Goal: Task Accomplishment & Management: Use online tool/utility

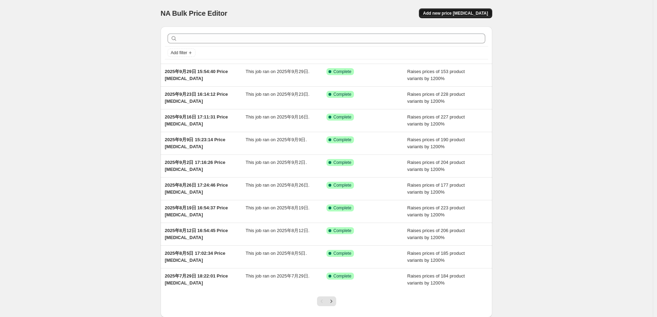
click at [473, 12] on span "Add new price [MEDICAL_DATA]" at bounding box center [455, 13] width 65 height 6
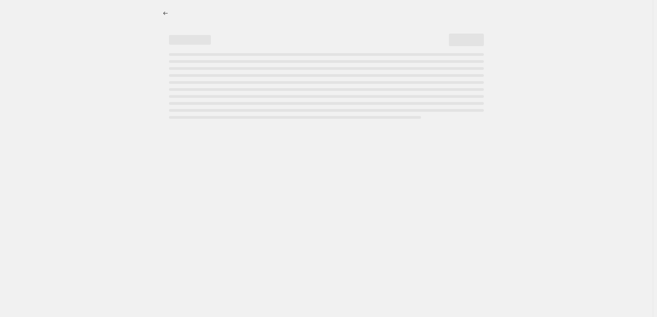
select select "percentage"
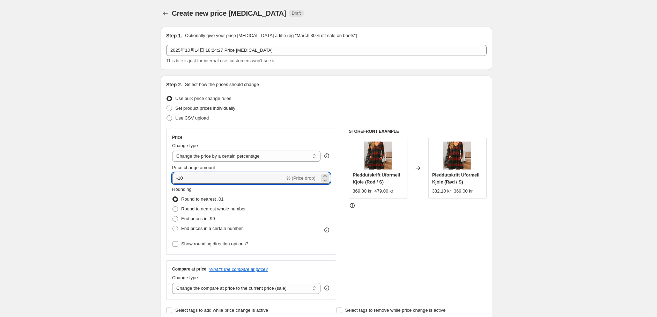
drag, startPoint x: 194, startPoint y: 178, endPoint x: 170, endPoint y: 178, distance: 24.1
click at [170, 178] on div "Price Change type Change the price to a certain amount Change the price by a ce…" at bounding box center [251, 191] width 170 height 126
type input "1200"
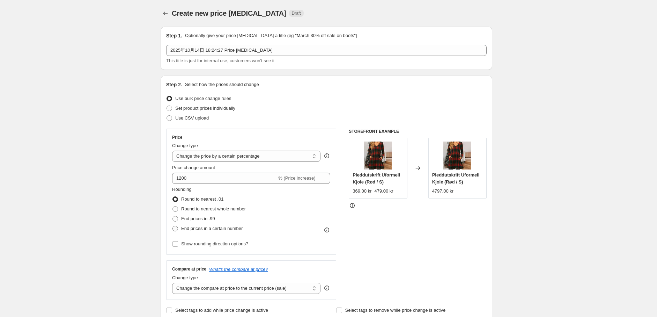
click at [175, 227] on span at bounding box center [175, 229] width 6 height 6
click at [173, 226] on input "End prices in a certain number" at bounding box center [172, 226] width 0 height 0
radio input "true"
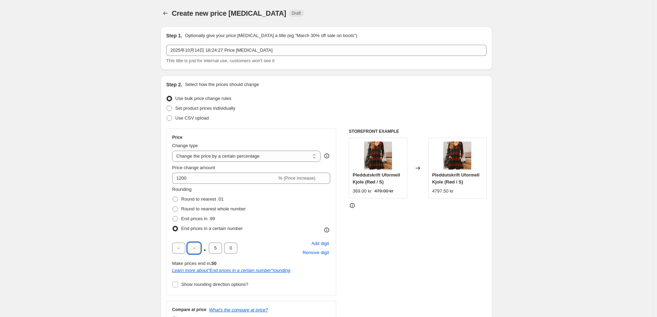
click at [198, 253] on input "text" at bounding box center [194, 247] width 13 height 11
type input "9"
drag, startPoint x: 217, startPoint y: 250, endPoint x: 212, endPoint y: 250, distance: 5.2
click at [212, 250] on input "5" at bounding box center [215, 247] width 13 height 11
type input "0"
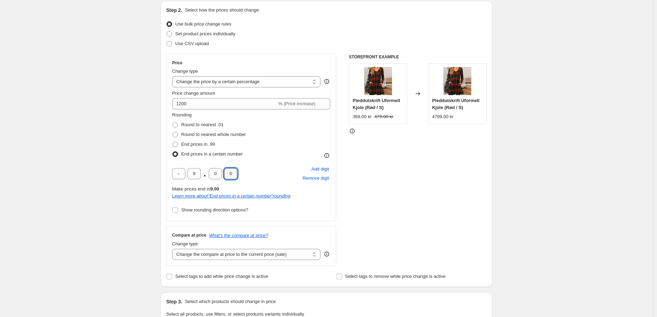
scroll to position [78, 0]
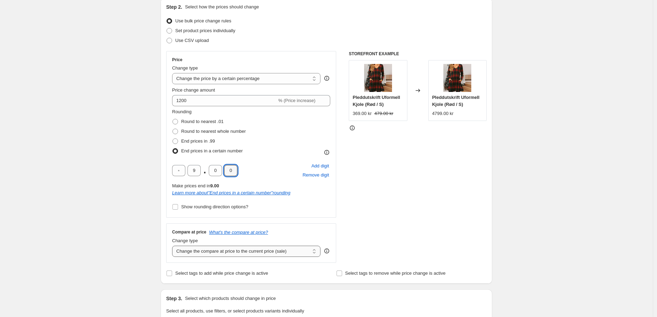
click at [230, 252] on select "Change the compare at price to the current price (sale) Change the compare at p…" at bounding box center [246, 250] width 148 height 11
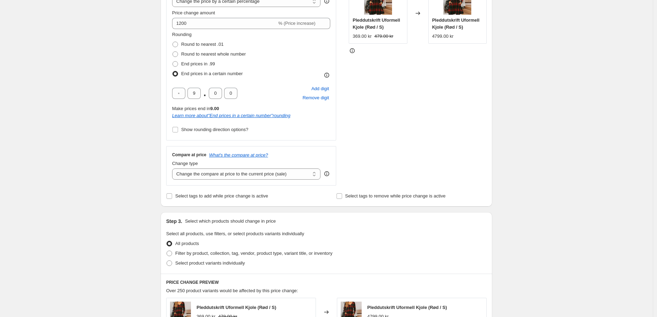
scroll to position [155, 0]
click at [238, 181] on div "Compare at price What's the compare at price? Change type Change the compare at…" at bounding box center [251, 165] width 170 height 39
click at [239, 175] on select "Change the compare at price to the current price (sale) Change the compare at p…" at bounding box center [246, 173] width 148 height 11
select select "percentage"
click at [174, 168] on select "Change the compare at price to the current price (sale) Change the compare at p…" at bounding box center [246, 173] width 148 height 11
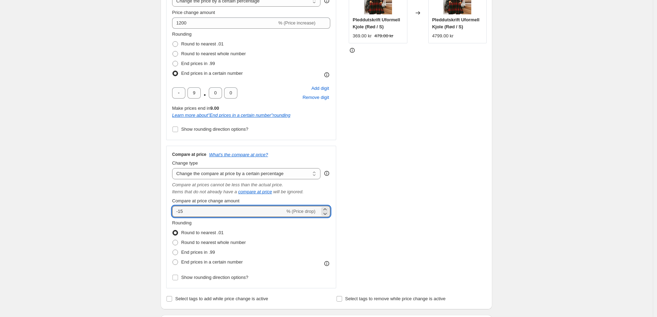
drag, startPoint x: 214, startPoint y: 213, endPoint x: 169, endPoint y: 212, distance: 44.7
click at [169, 212] on div "Compare at price What's the compare at price? Change type Change the compare at…" at bounding box center [251, 217] width 170 height 142
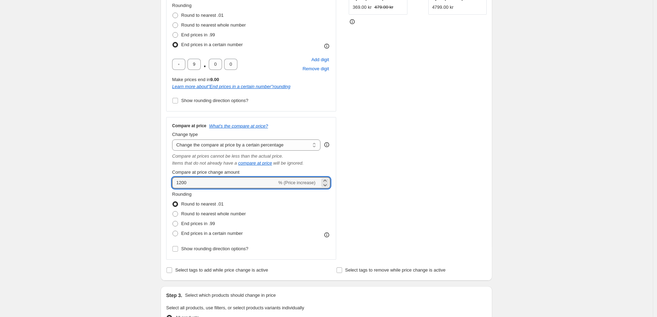
scroll to position [233, 0]
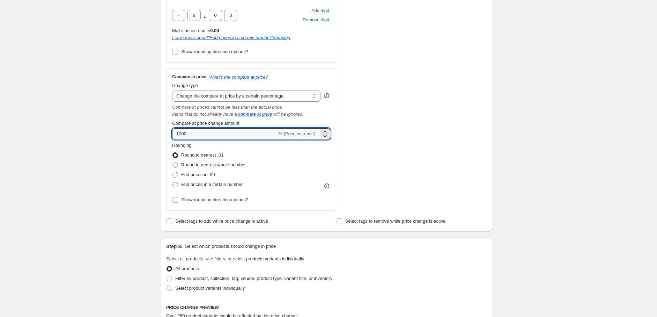
type input "1200"
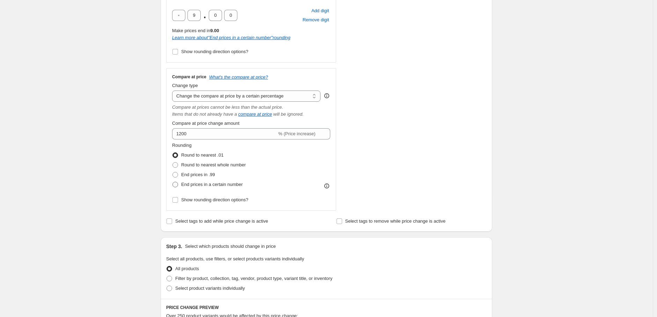
click at [177, 185] on span at bounding box center [175, 185] width 6 height 6
click at [173, 182] on input "End prices in a certain number" at bounding box center [172, 182] width 0 height 0
radio input "true"
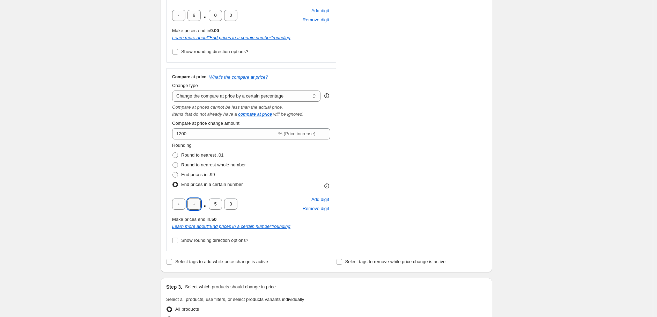
click at [198, 204] on input "text" at bounding box center [194, 203] width 13 height 11
type input "9"
drag, startPoint x: 219, startPoint y: 204, endPoint x: 207, endPoint y: 204, distance: 11.2
click at [206, 205] on div "9 . 5 0" at bounding box center [204, 203] width 65 height 11
type input "0"
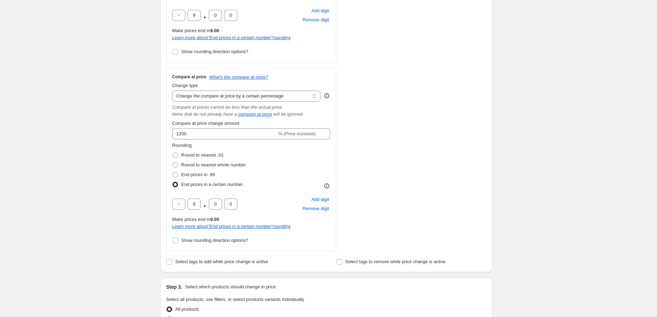
click at [417, 215] on div "STOREFRONT EXAMPLE Pleddutskrift Uformell Kjole (Rød / S) 369.00 kr 479.00 kr C…" at bounding box center [418, 73] width 138 height 355
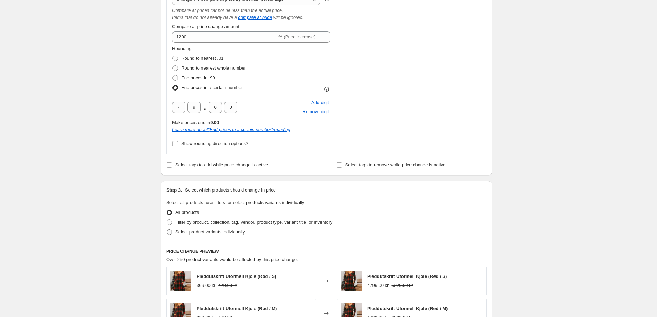
scroll to position [349, 0]
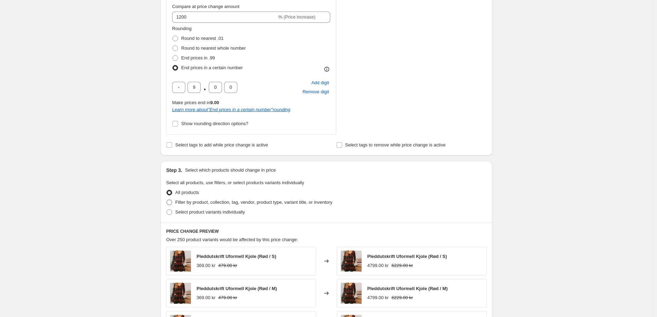
drag, startPoint x: 171, startPoint y: 204, endPoint x: 176, endPoint y: 203, distance: 4.2
click at [171, 203] on span at bounding box center [170, 202] width 6 height 6
click at [167, 200] on input "Filter by product, collection, tag, vendor, product type, variant title, or inv…" at bounding box center [167, 199] width 0 height 0
radio input "true"
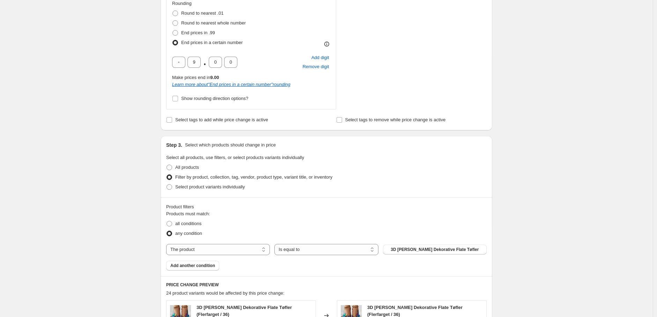
scroll to position [427, 0]
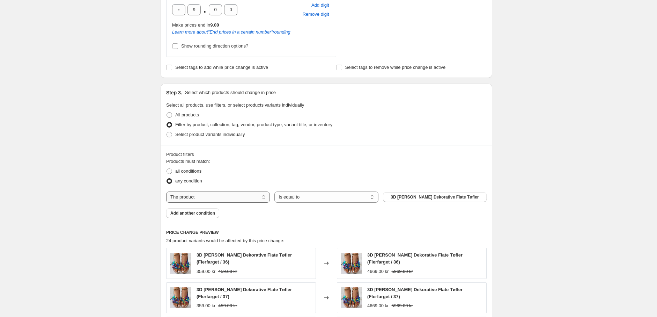
click at [243, 199] on select "The product The product's collection The product's tag The product's vendor The…" at bounding box center [218, 196] width 104 height 11
select select "tag"
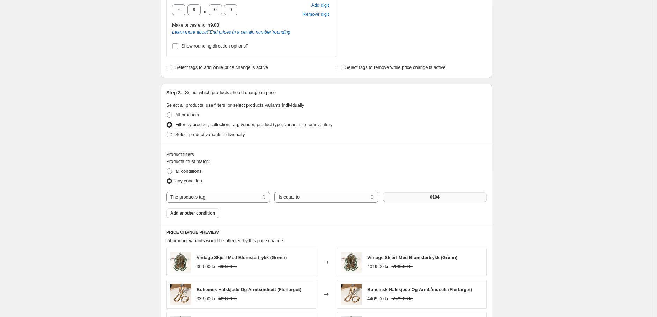
click at [432, 200] on button "0104" at bounding box center [435, 197] width 104 height 10
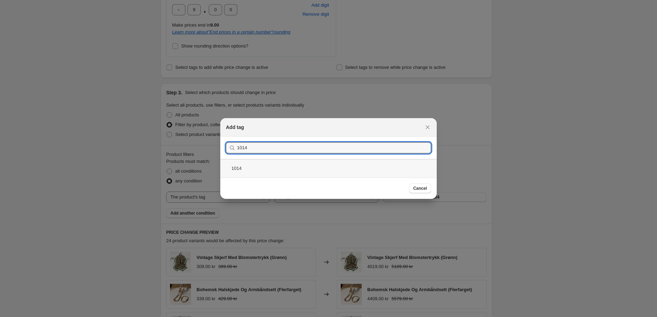
type input "1014"
click at [298, 162] on div "1014" at bounding box center [328, 168] width 216 height 19
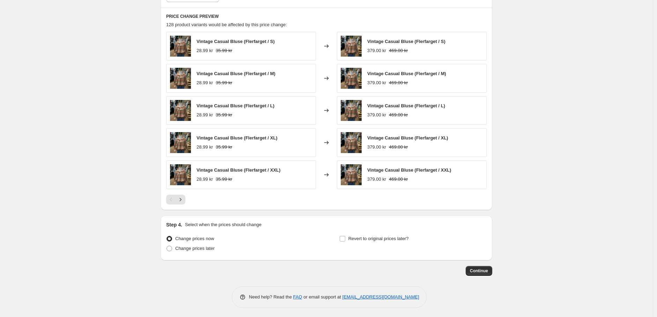
scroll to position [645, 0]
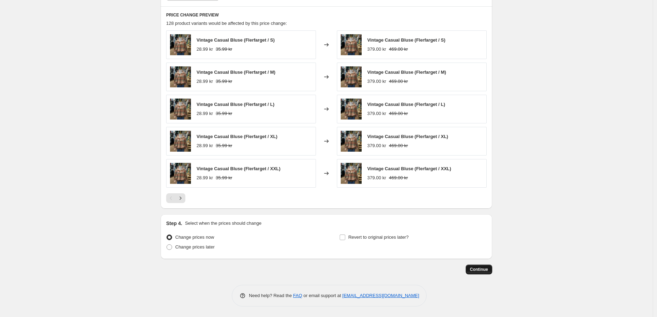
click at [477, 269] on span "Continue" at bounding box center [479, 269] width 18 height 6
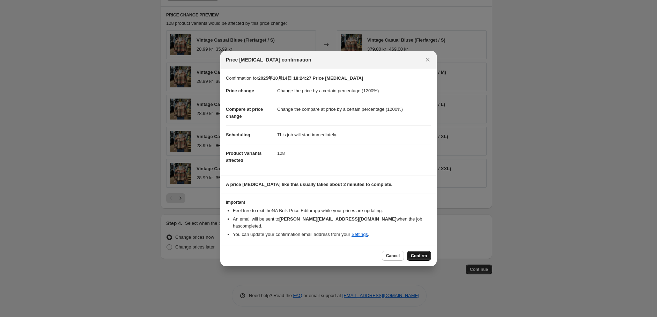
click at [417, 251] on button "Confirm" at bounding box center [419, 256] width 24 height 10
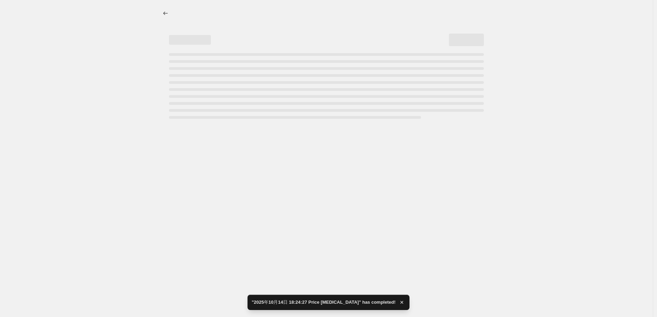
select select "percentage"
select select "tag"
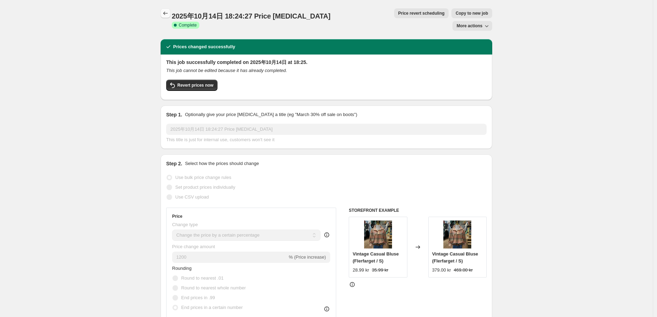
click at [169, 15] on icon "Price change jobs" at bounding box center [165, 13] width 7 height 7
